Goal: Transaction & Acquisition: Subscribe to service/newsletter

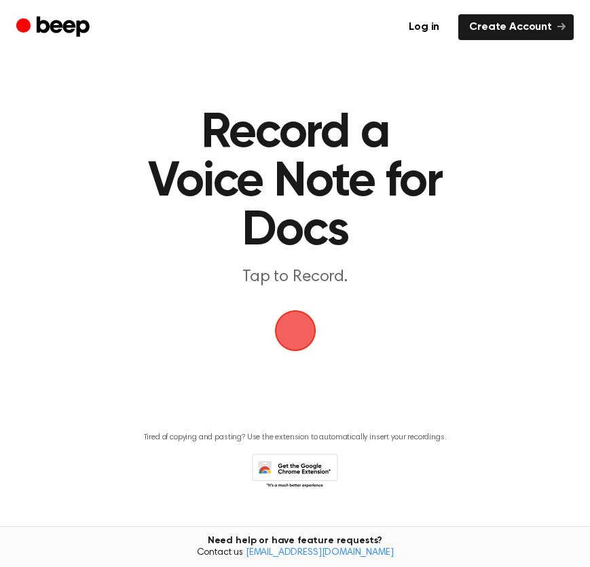
click at [420, 26] on link "Log in" at bounding box center [424, 27] width 52 height 26
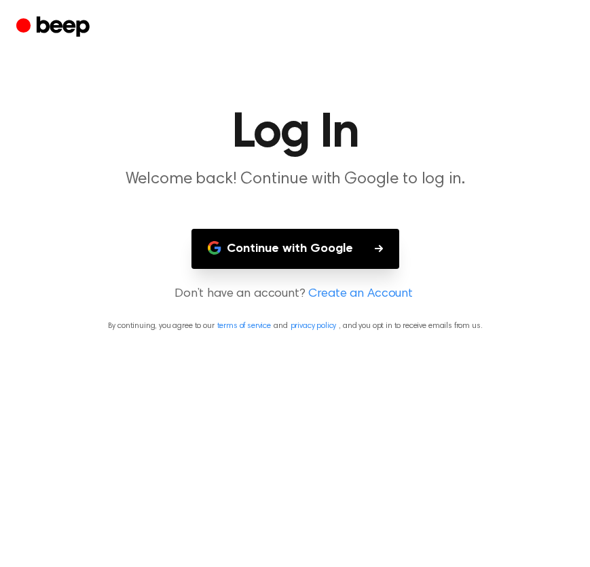
click at [304, 239] on button "Continue with Google" at bounding box center [296, 249] width 208 height 40
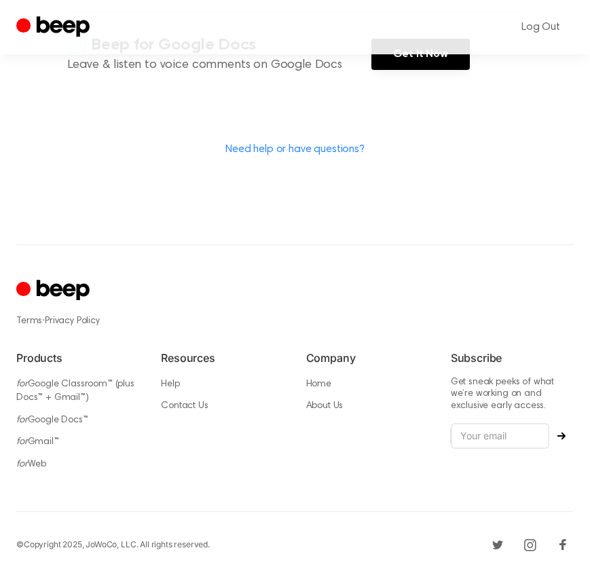
scroll to position [444, 0]
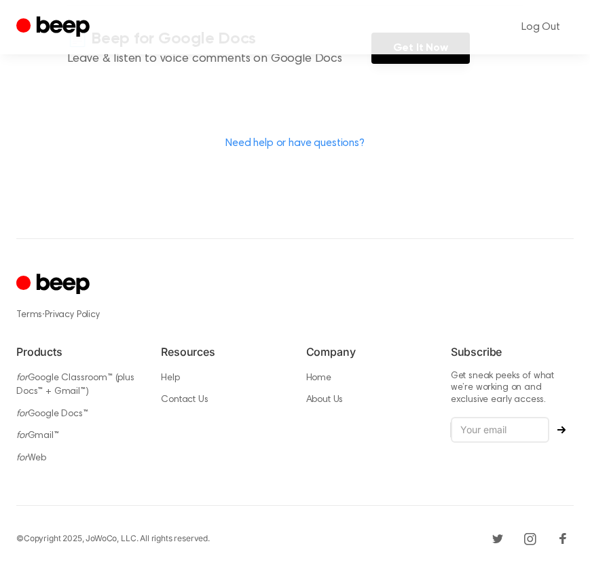
click at [62, 22] on icon "Beep" at bounding box center [54, 27] width 77 height 26
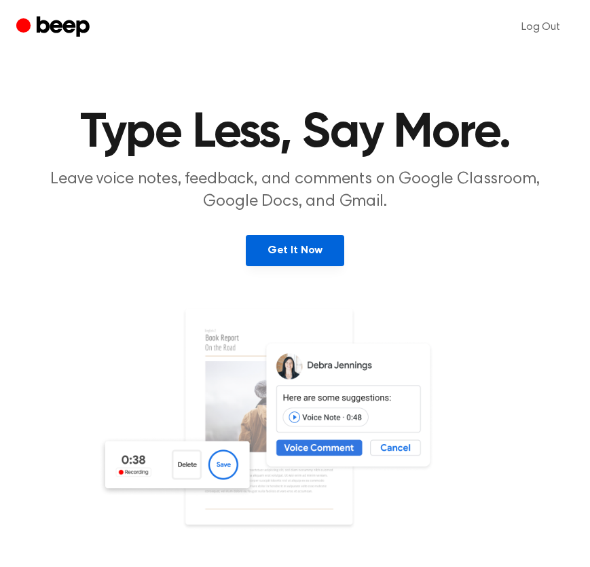
click at [301, 247] on link "Get It Now" at bounding box center [295, 250] width 99 height 31
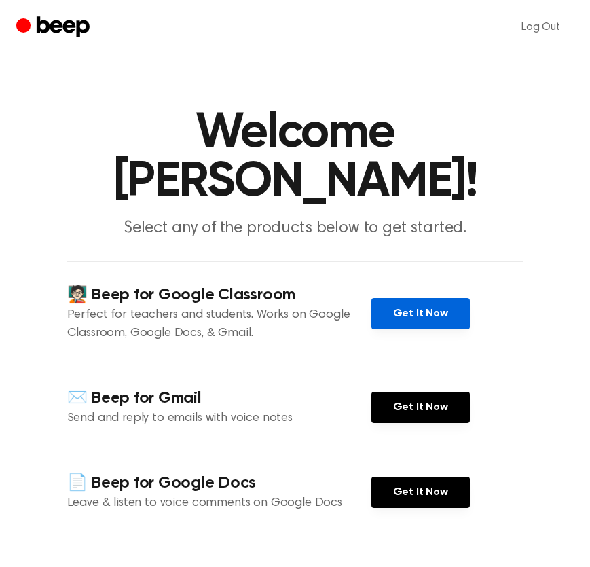
click at [415, 304] on link "Get It Now" at bounding box center [421, 313] width 99 height 31
